Goal: Information Seeking & Learning: Check status

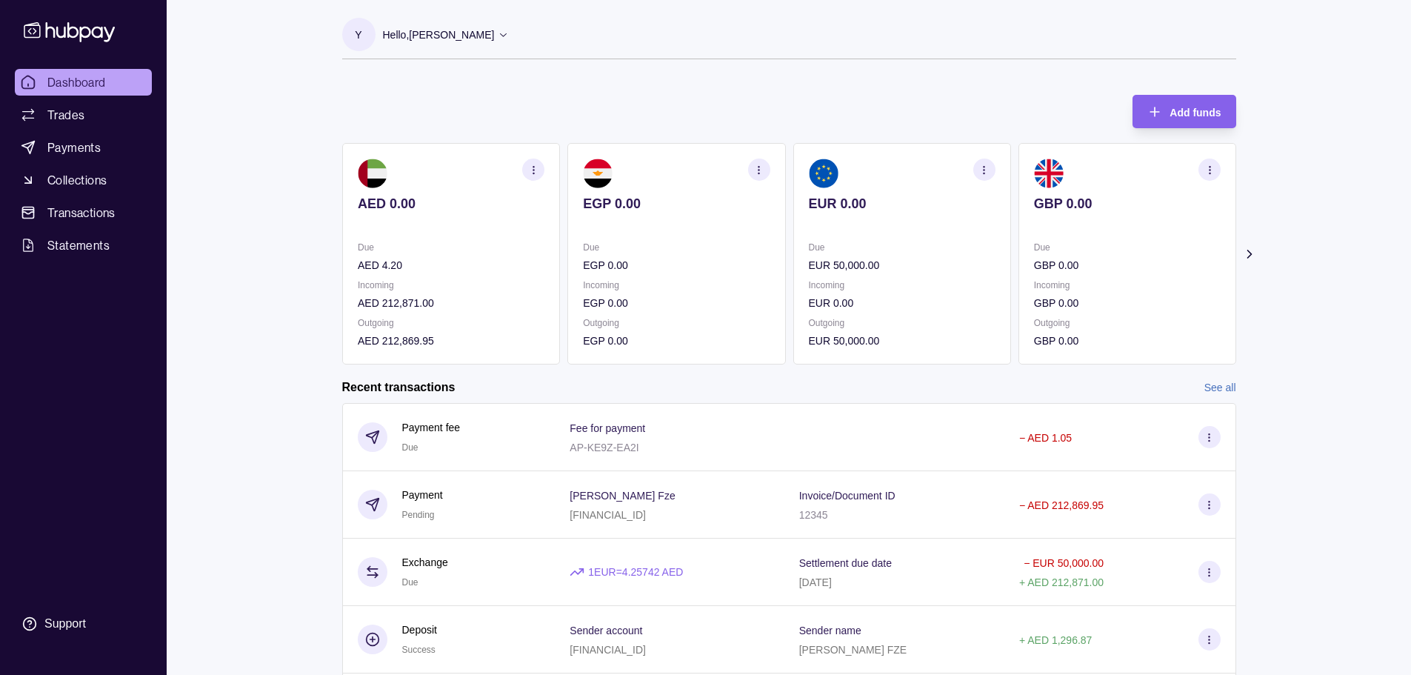
click at [1247, 253] on icon at bounding box center [1249, 254] width 15 height 15
click at [1247, 250] on icon at bounding box center [1249, 254] width 15 height 15
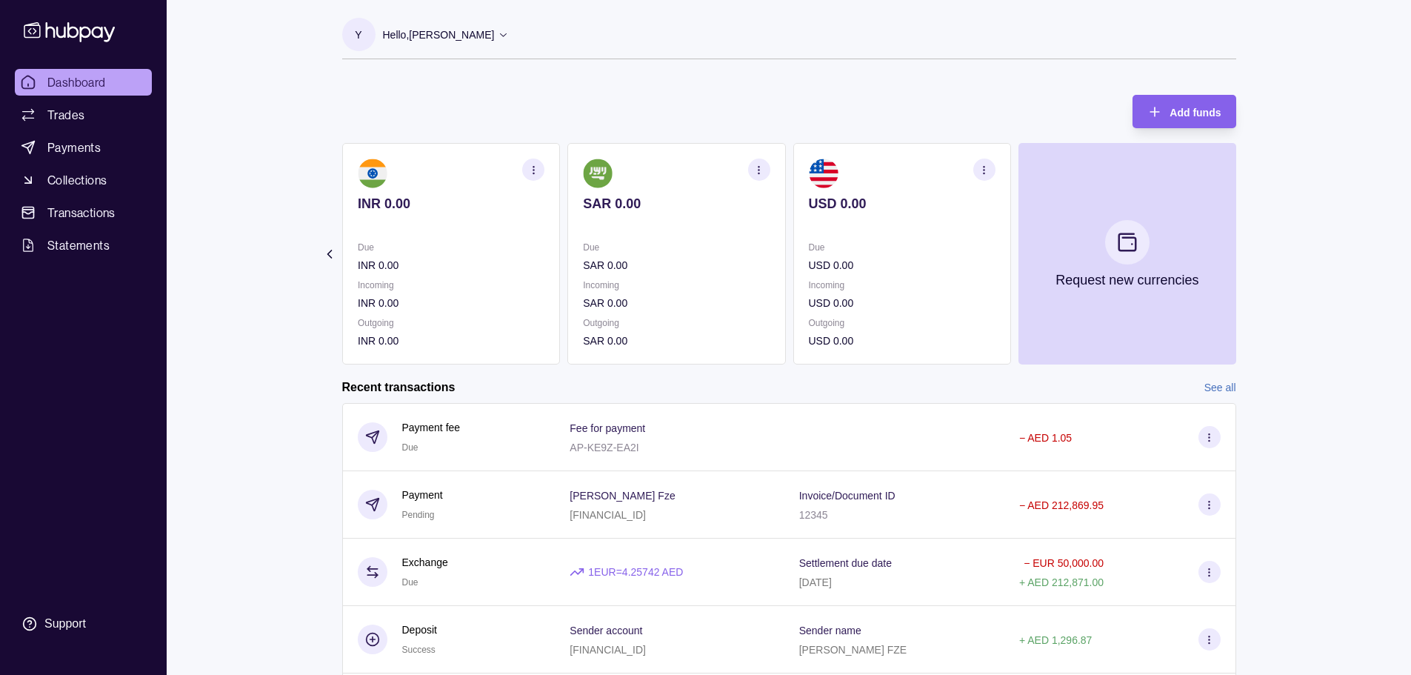
click at [1247, 250] on section "Add funds AED 0.00 Due AED 4.20 Incoming AED 212,871.00 Outgoing AED 212,869.95…" at bounding box center [789, 486] width 953 height 812
click at [331, 249] on icon at bounding box center [329, 254] width 15 height 15
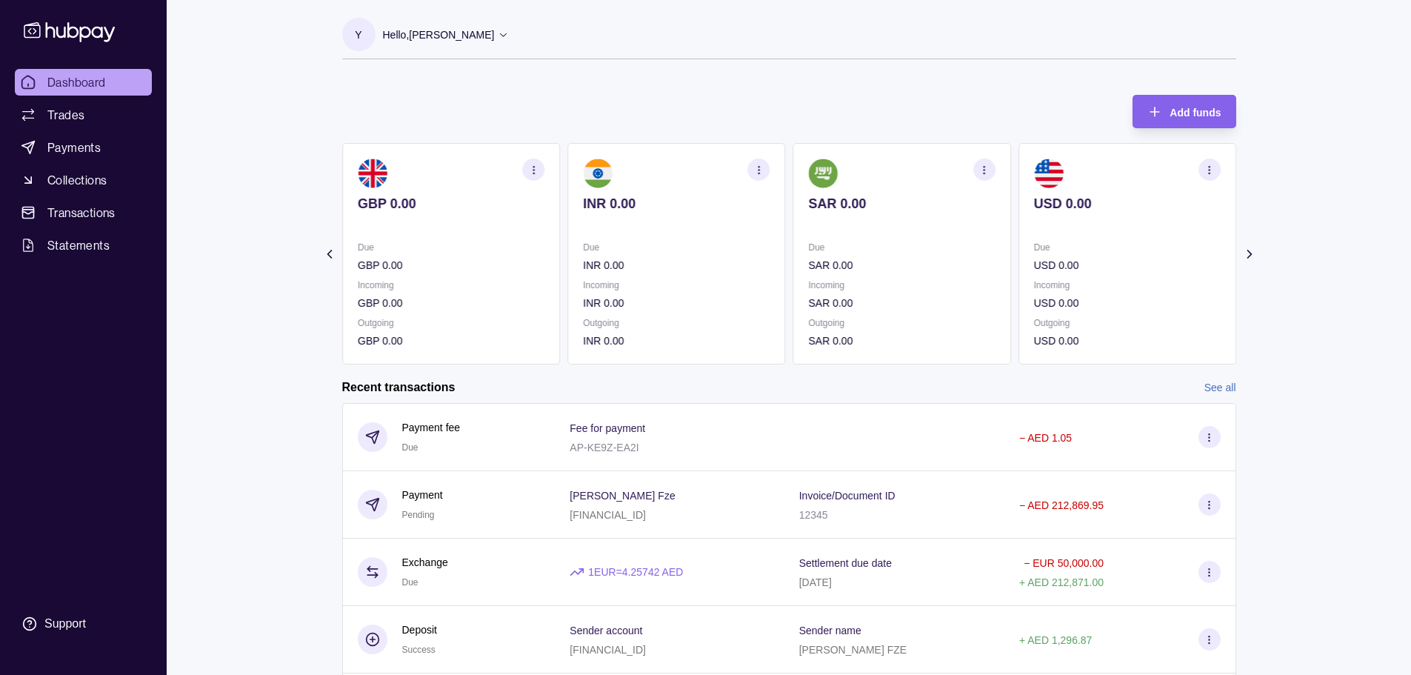
click at [331, 249] on icon at bounding box center [329, 254] width 15 height 15
click at [328, 248] on section "Add funds AED 0.00 Due AED 4.20 Incoming AED 212,871.00 Outgoing AED 212,869.95…" at bounding box center [789, 486] width 953 height 812
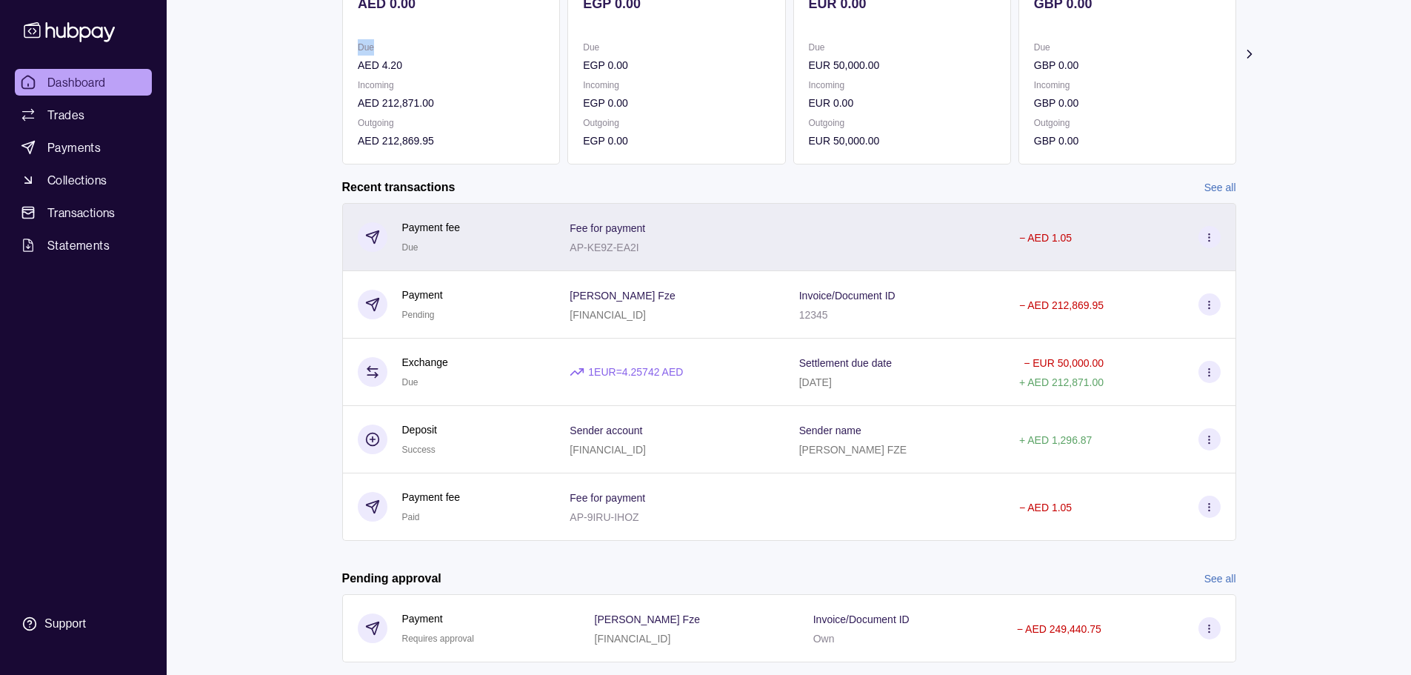
scroll to position [222, 0]
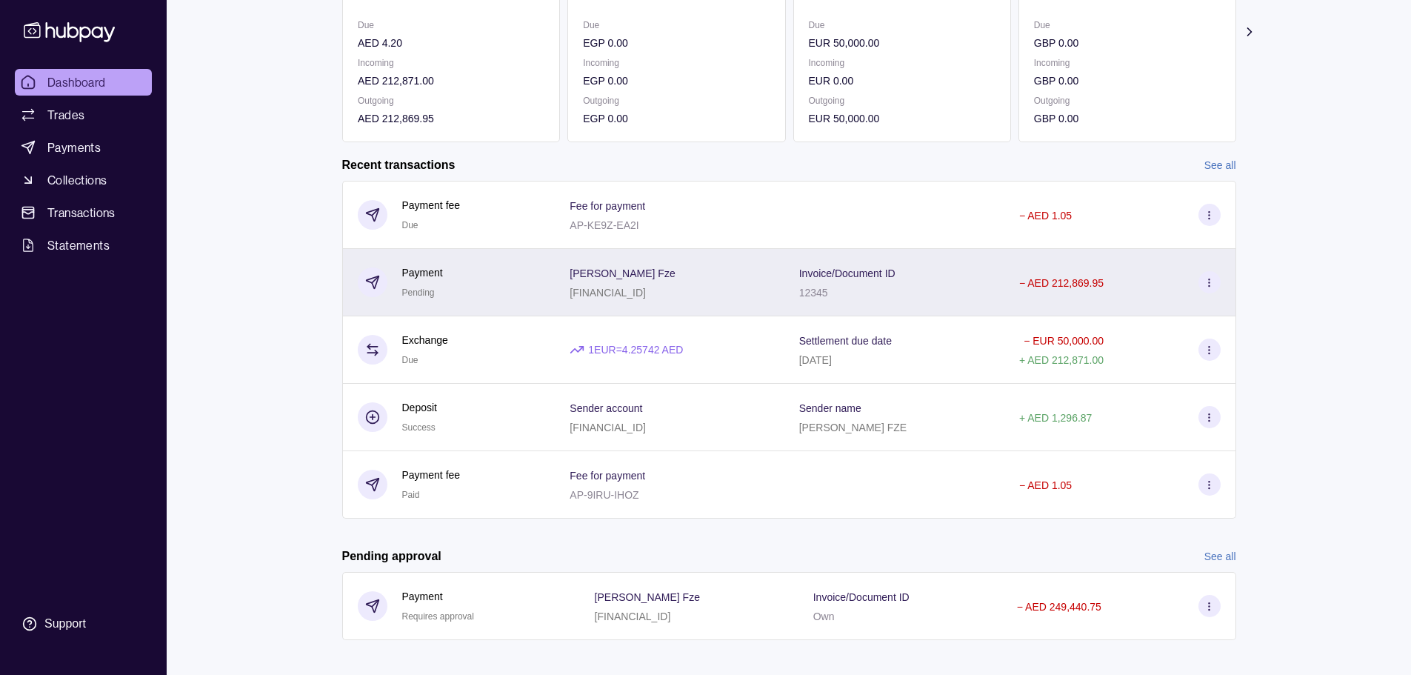
click at [874, 284] on div "12345" at bounding box center [847, 292] width 96 height 18
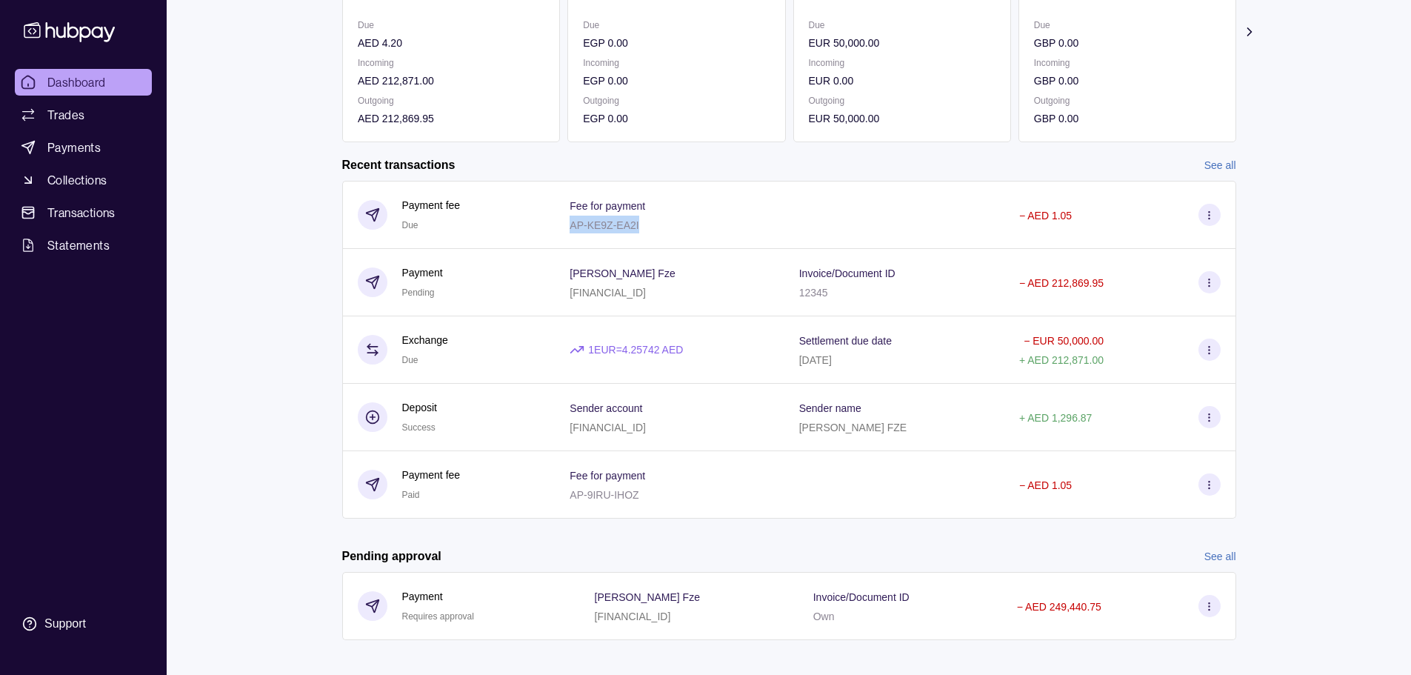
click at [784, 216] on div "Fee for payment AP-KE9Z-EA2I" at bounding box center [669, 215] width 229 height 68
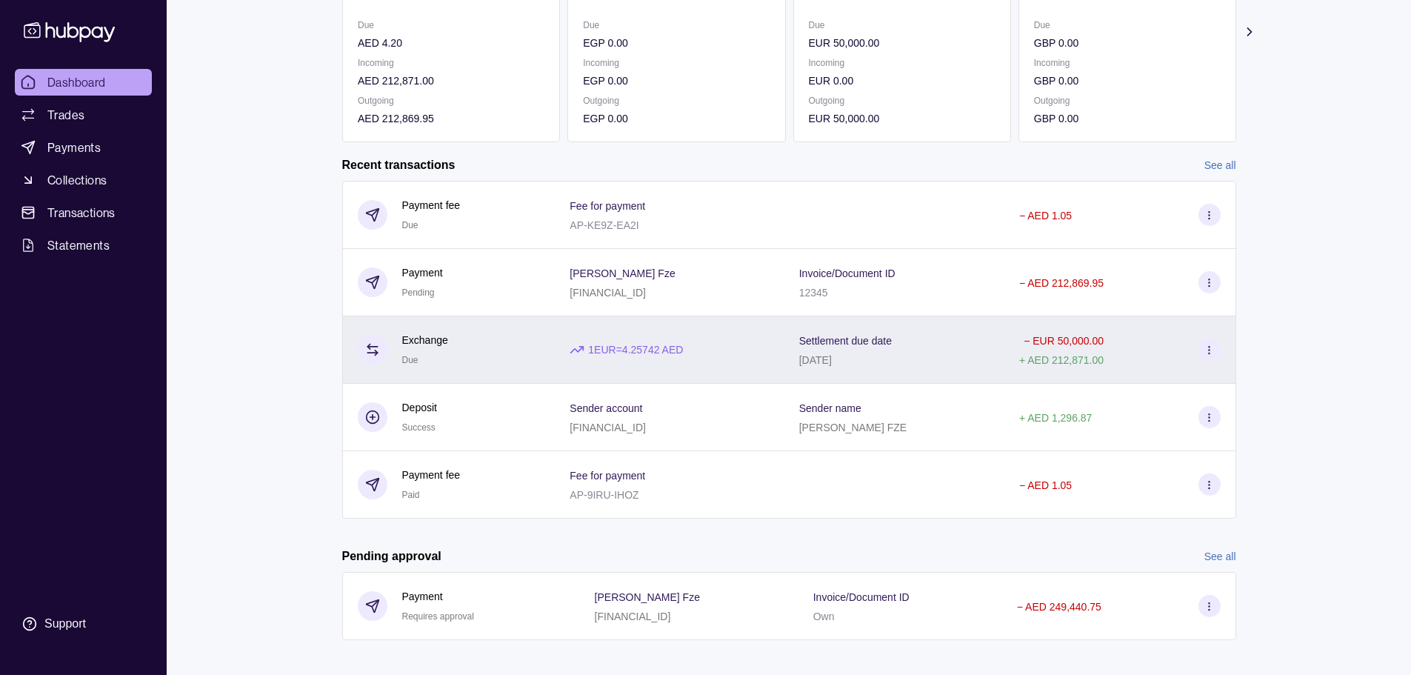
click at [737, 346] on div "1 EUR = 4.25742 AED" at bounding box center [669, 350] width 199 height 16
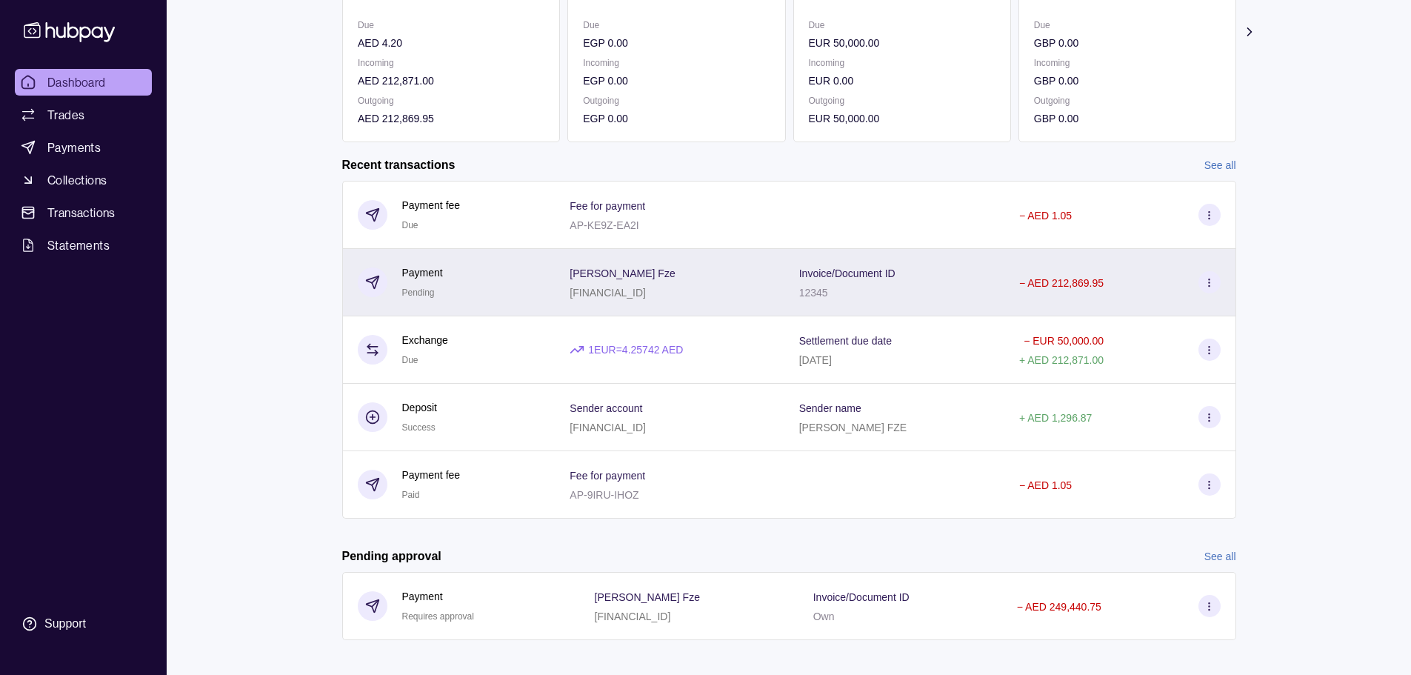
click at [675, 286] on div "[FINANCIAL_ID]" at bounding box center [622, 292] width 105 height 18
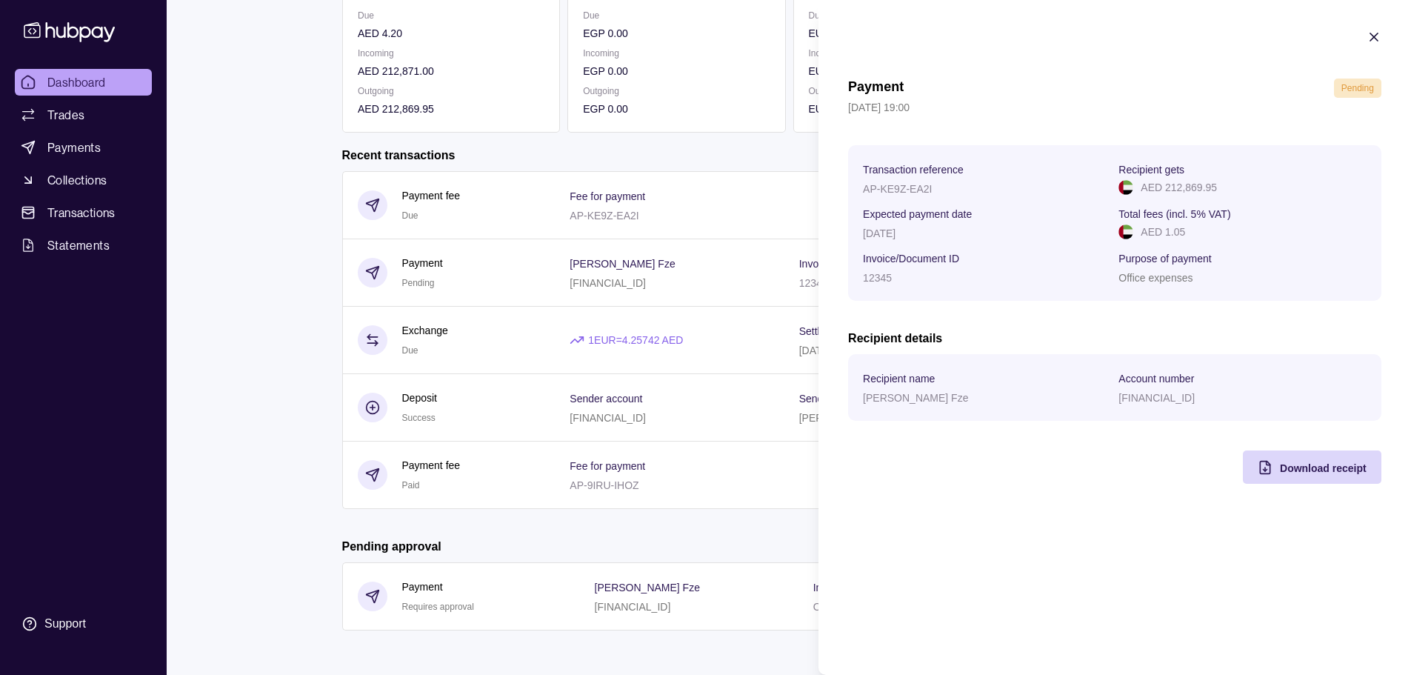
scroll to position [235, 0]
click at [310, 298] on html "Dashboard Trades Payments Collections Transactions Statements Support Y Hello, …" at bounding box center [705, 220] width 1411 height 910
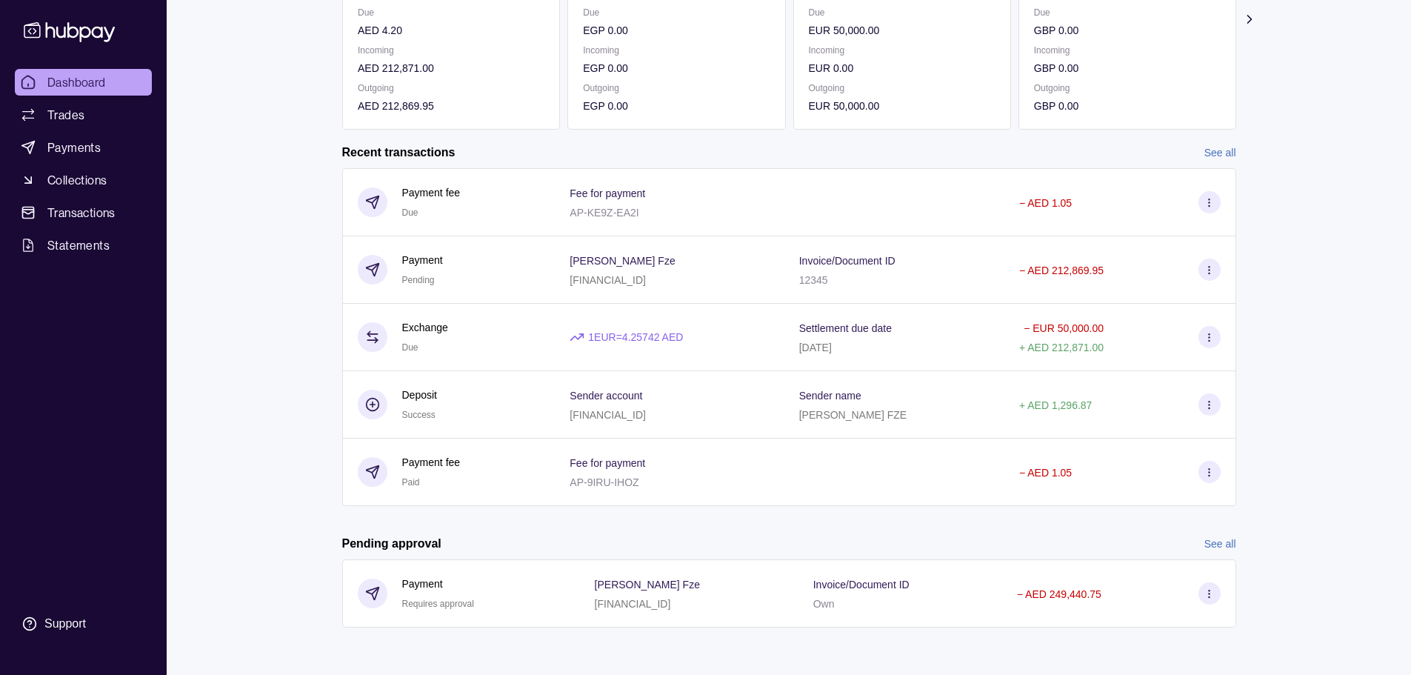
click at [1230, 147] on link "See all" at bounding box center [1221, 152] width 32 height 16
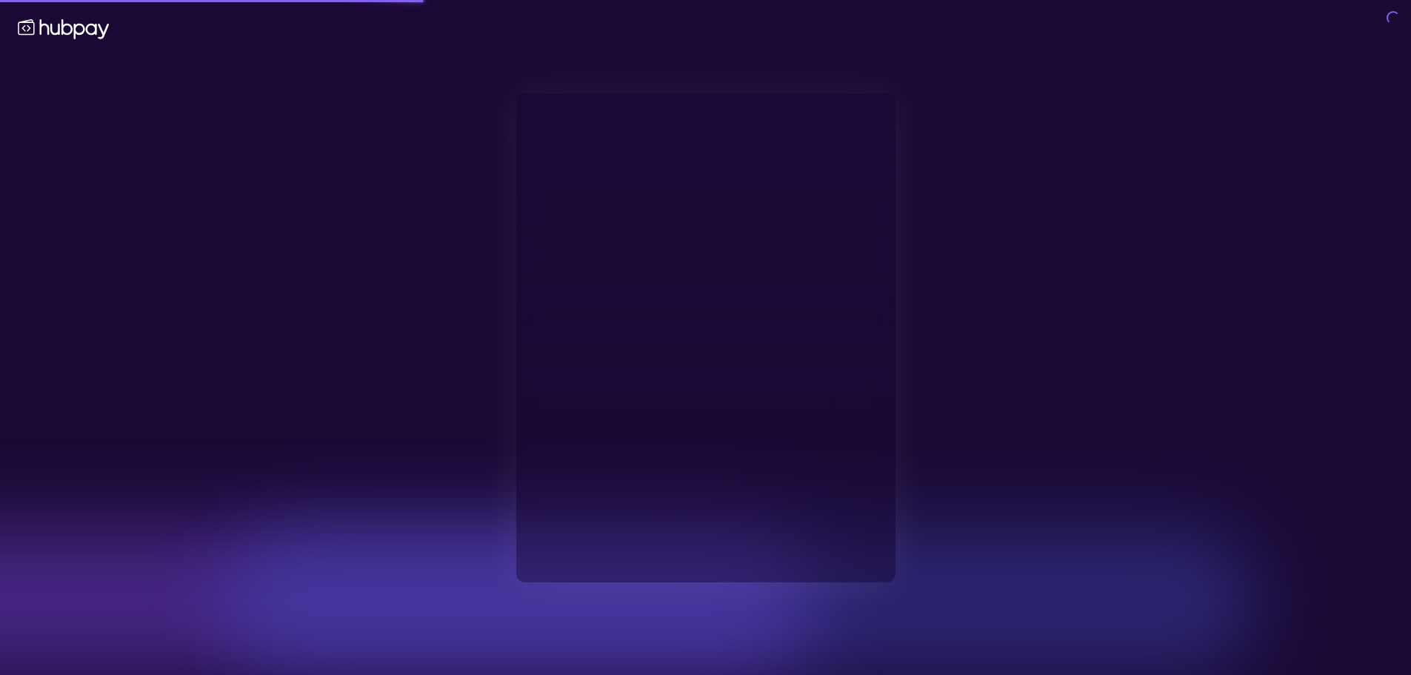
type input "**********"
